Goal: Task Accomplishment & Management: Use online tool/utility

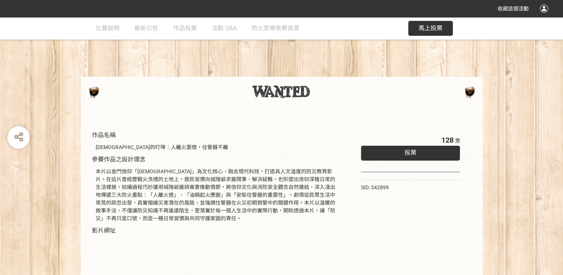
click at [411, 150] on span "投票" at bounding box center [411, 152] width 12 height 7
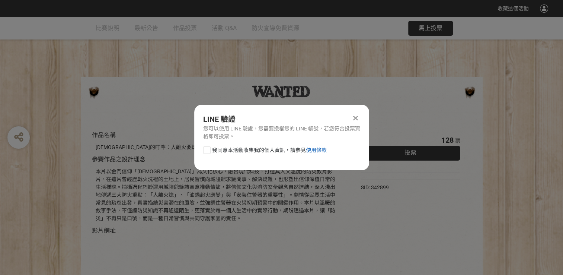
click at [322, 151] on link "使用條款" at bounding box center [316, 150] width 21 height 6
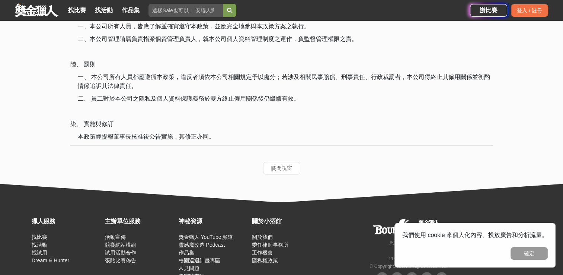
scroll to position [1084, 0]
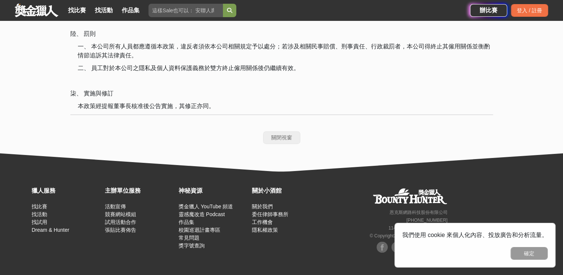
click at [294, 138] on button "關閉視窗" at bounding box center [281, 137] width 37 height 13
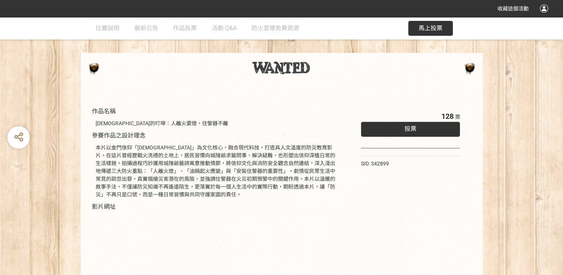
scroll to position [37, 0]
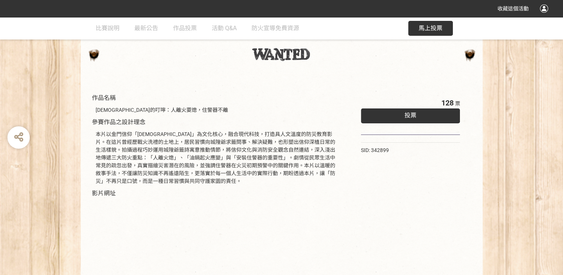
click at [408, 117] on span "投票" at bounding box center [411, 115] width 12 height 7
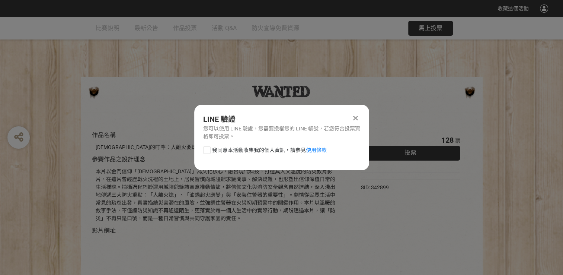
scroll to position [0, 0]
click at [205, 151] on div at bounding box center [206, 149] width 7 height 7
checkbox input "true"
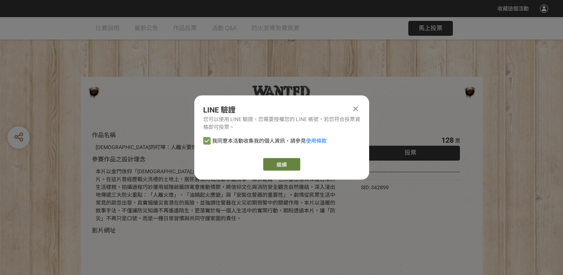
click at [280, 166] on link "繼續" at bounding box center [281, 164] width 37 height 13
